Goal: Information Seeking & Learning: Learn about a topic

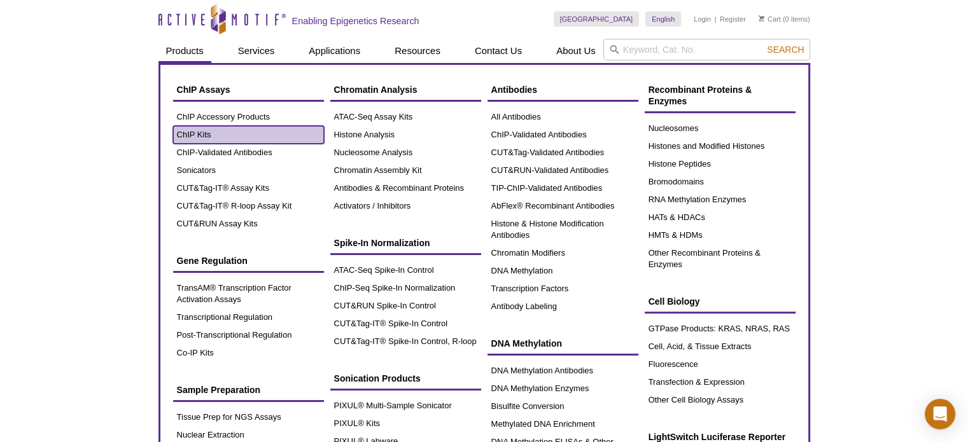
click at [206, 137] on link "ChIP Kits" at bounding box center [248, 135] width 151 height 18
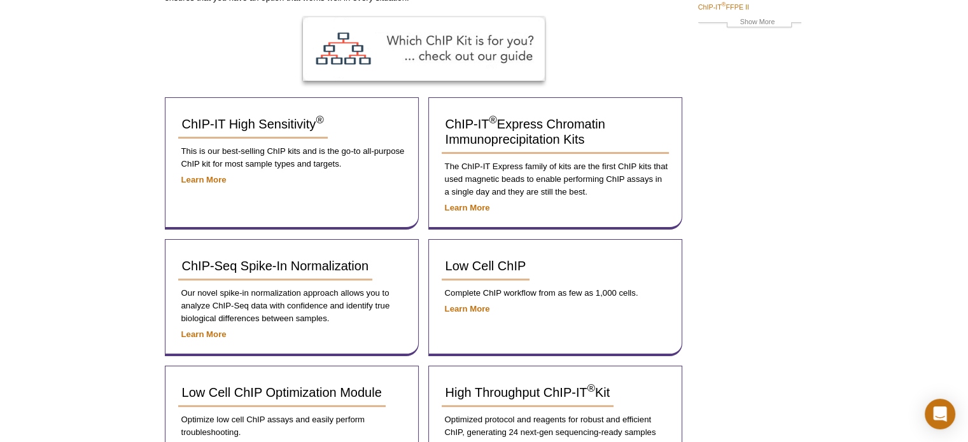
scroll to position [191, 0]
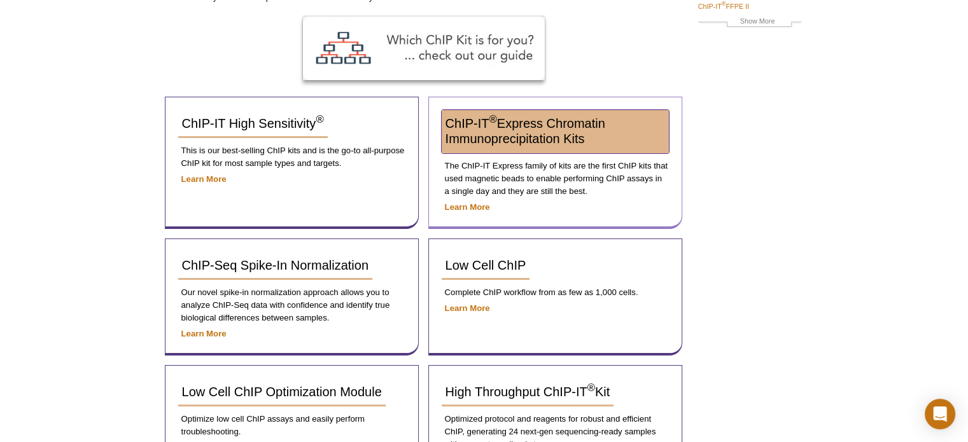
click at [519, 137] on span "ChIP-IT ® Express Chromatin Immunoprecipitation Kits" at bounding box center [526, 130] width 160 height 29
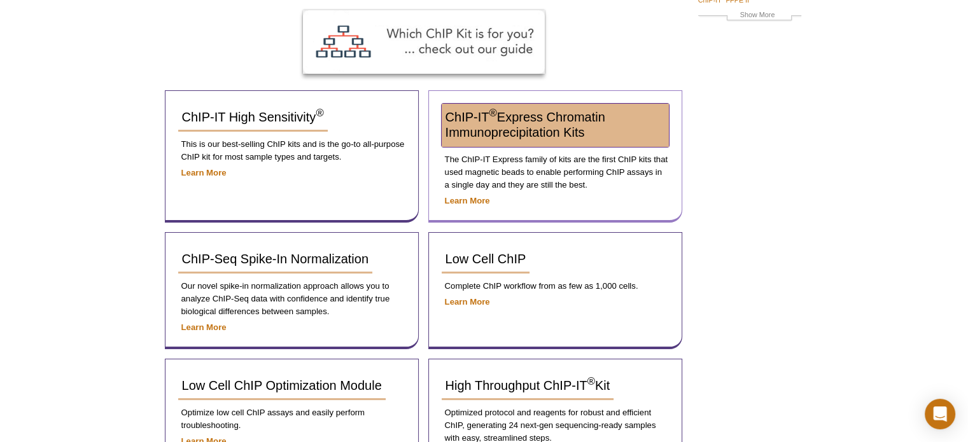
scroll to position [171, 0]
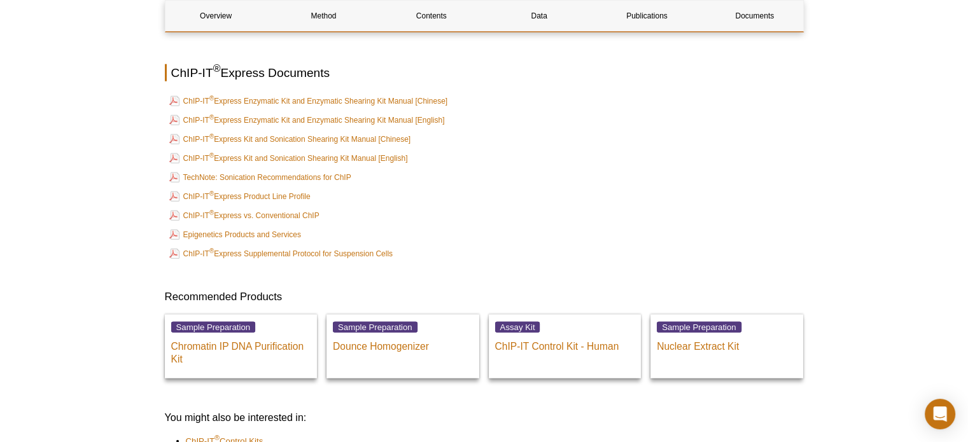
scroll to position [3310, 0]
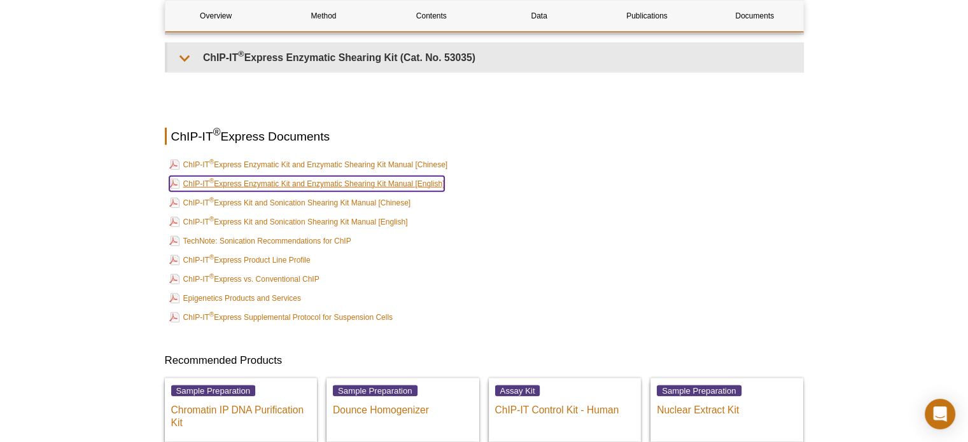
click at [426, 176] on link "ChIP-IT ® Express Enzymatic Kit and Enzymatic Shearing Kit Manual [English]" at bounding box center [307, 183] width 276 height 15
